Goal: Task Accomplishment & Management: Complete application form

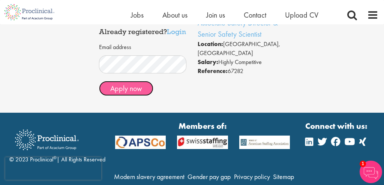
click at [132, 96] on button "Apply now" at bounding box center [126, 88] width 54 height 15
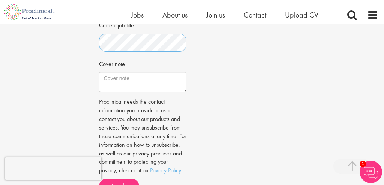
scroll to position [263, 0]
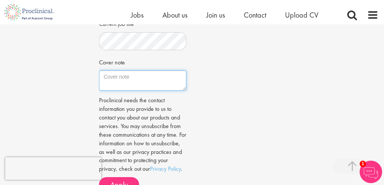
click at [131, 81] on textarea "Cover note" at bounding box center [143, 80] width 88 height 20
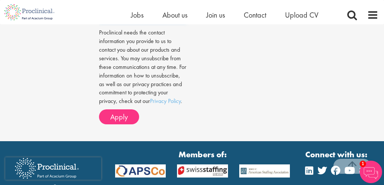
scroll to position [336, 0]
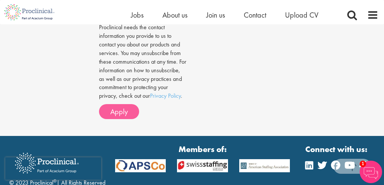
type textarea "Hello, I am very grateful for this opportunity to apply for this position, I am…"
click at [126, 115] on span "Apply" at bounding box center [119, 112] width 18 height 10
